Goal: Information Seeking & Learning: Learn about a topic

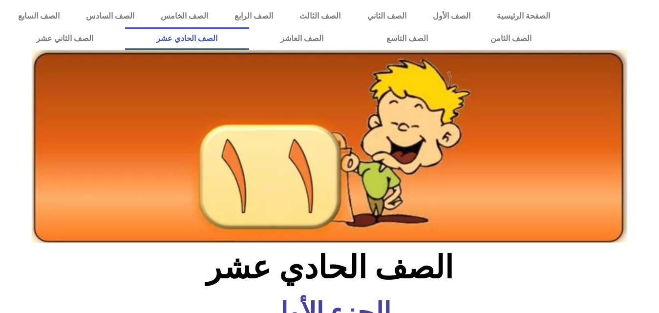
scroll to position [662, 0]
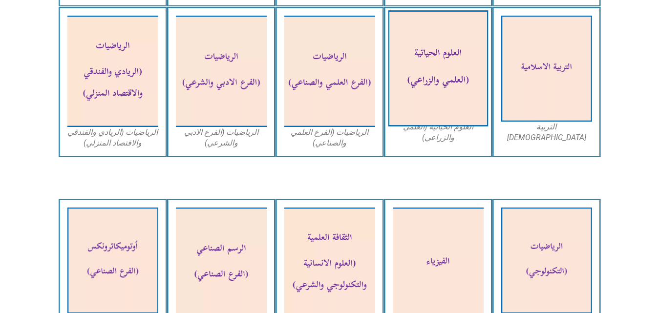
click at [426, 69] on img at bounding box center [438, 69] width 100 height 116
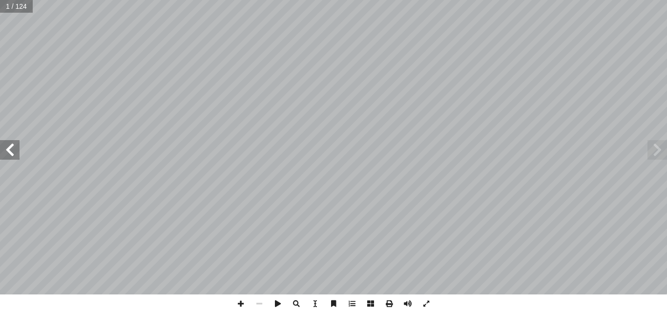
click at [6, 145] on span at bounding box center [10, 150] width 20 height 20
click at [12, 11] on input "text" at bounding box center [19, 6] width 39 height 13
type input "**"
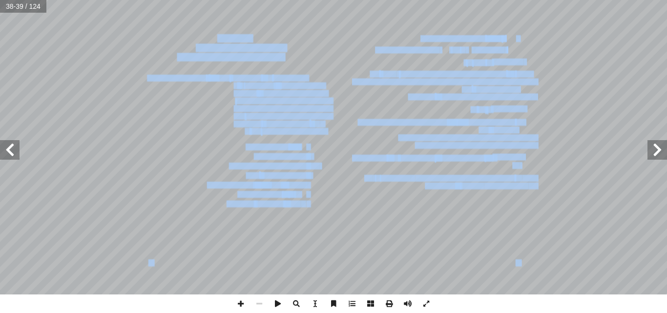
click at [13, 150] on div "34 8 تية من حاملات الطاقة في الخلايا الحية؟ آ المواد ال� ّ ي أ ا ج) البروتينات.…" at bounding box center [333, 147] width 667 height 294
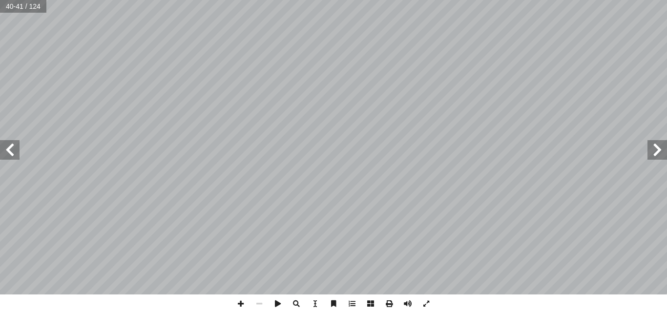
click at [10, 152] on span at bounding box center [10, 150] width 20 height 20
click at [236, 301] on span at bounding box center [240, 303] width 19 height 19
click at [244, 307] on span at bounding box center [240, 303] width 19 height 19
click at [281, 0] on html "الصفحة الرئيسية الصف الأول الصف الثاني الصف الثالث الصف الرابع الصف الخامس الصف…" at bounding box center [333, 44] width 667 height 89
click at [543, 89] on html "الصفحة الرئيسية الصف الأول الصف الثاني الصف الثالث الصف الرابع الصف الخامس الصف…" at bounding box center [333, 44] width 667 height 89
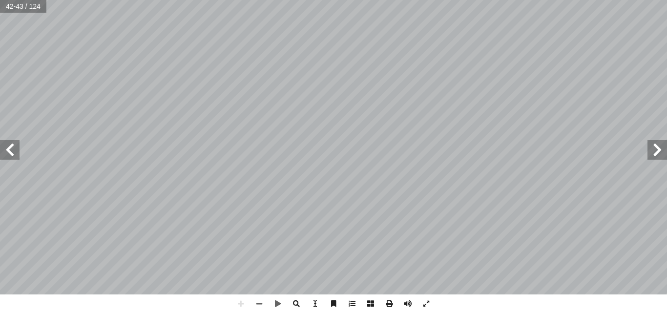
click at [19, 152] on span at bounding box center [10, 150] width 20 height 20
